Goal: Find contact information

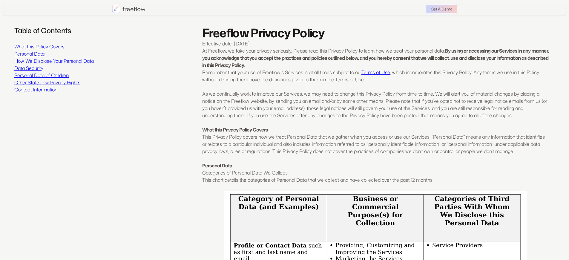
click at [19, 88] on link "Contact Information" at bounding box center [35, 89] width 43 height 7
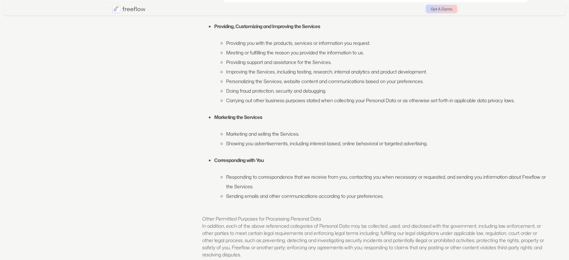
scroll to position [369, 0]
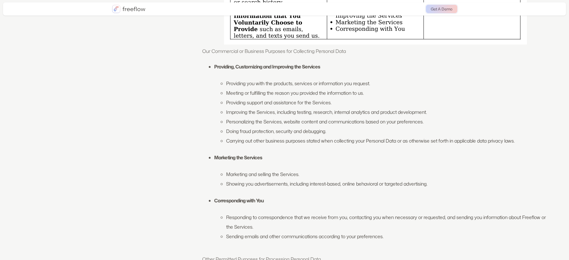
click at [115, 12] on img "home" at bounding box center [128, 9] width 33 height 8
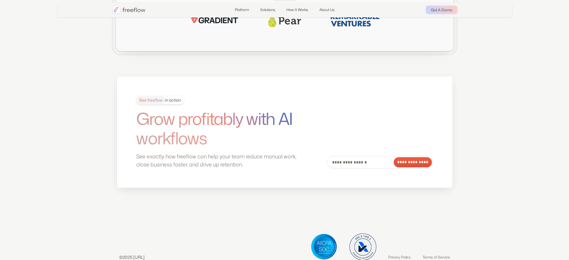
scroll to position [1601, 0]
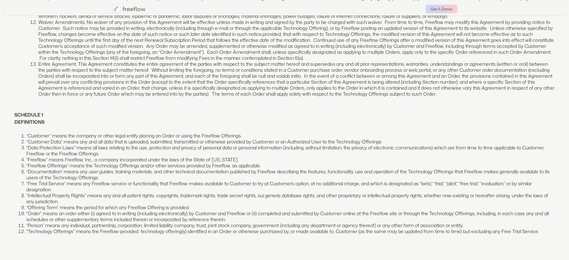
scroll to position [1158, 0]
